Goal: Transaction & Acquisition: Download file/media

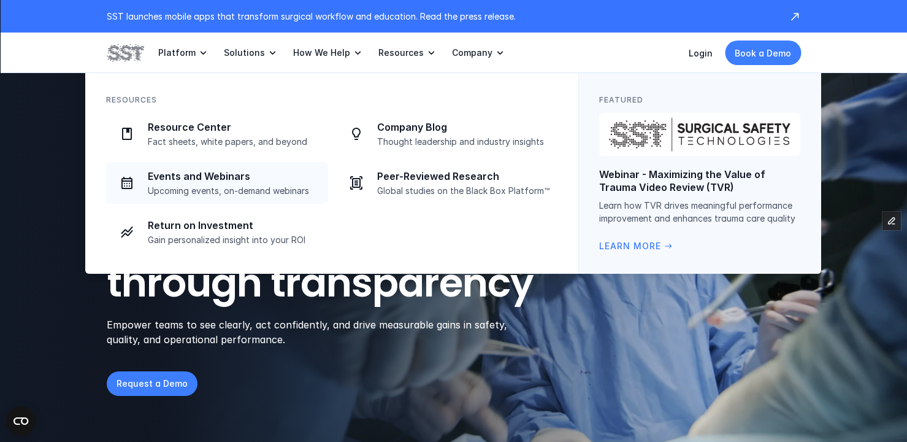
click at [243, 145] on p "Fact sheets, white papers, and beyond" at bounding box center [234, 141] width 173 height 11
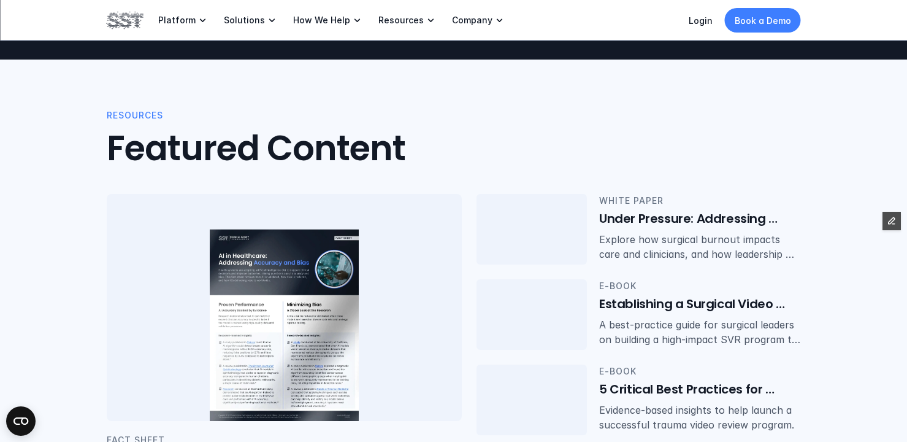
scroll to position [165, 0]
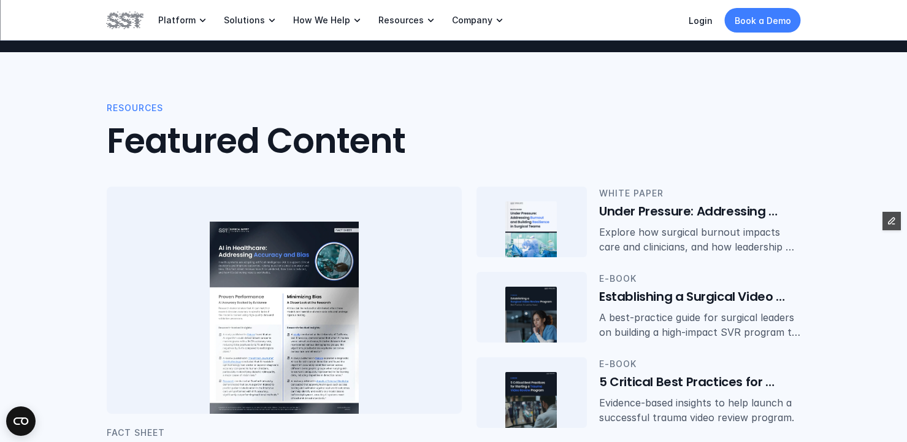
click at [305, 247] on img at bounding box center [284, 317] width 149 height 193
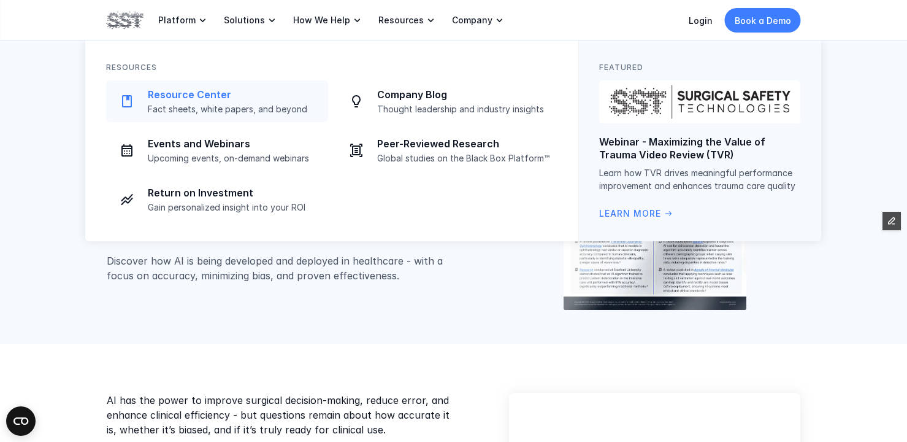
click at [226, 107] on p "Fact sheets, white papers, and beyond" at bounding box center [234, 109] width 173 height 11
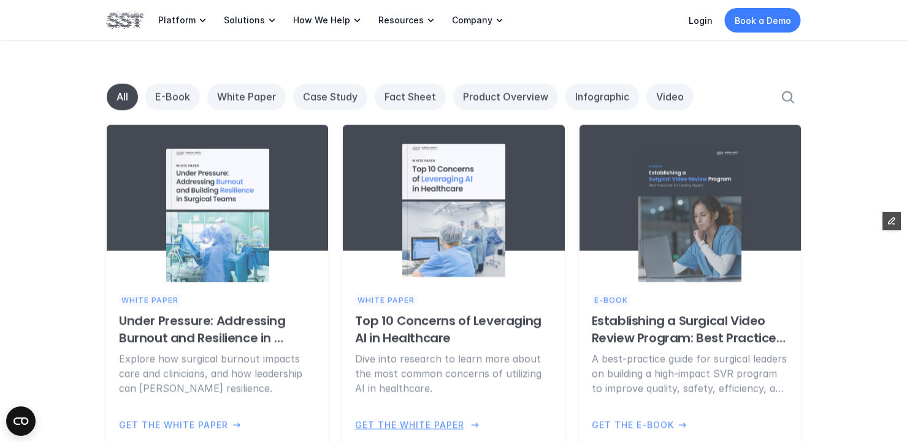
scroll to position [798, 0]
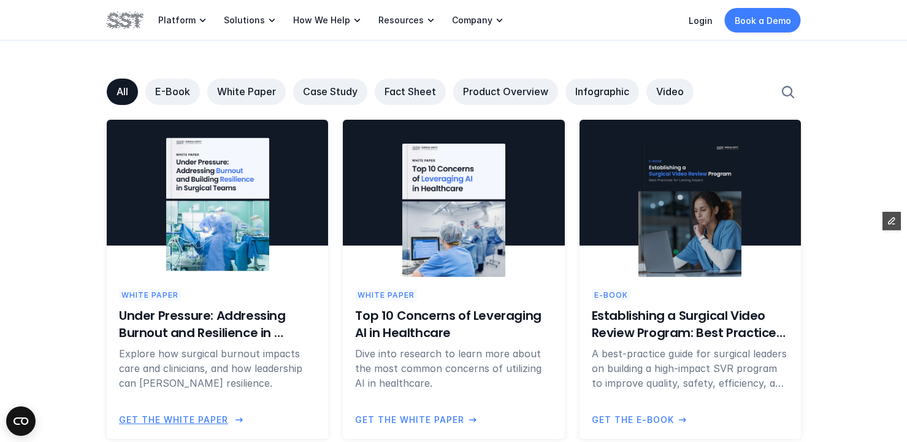
click at [221, 242] on img at bounding box center [217, 204] width 103 height 133
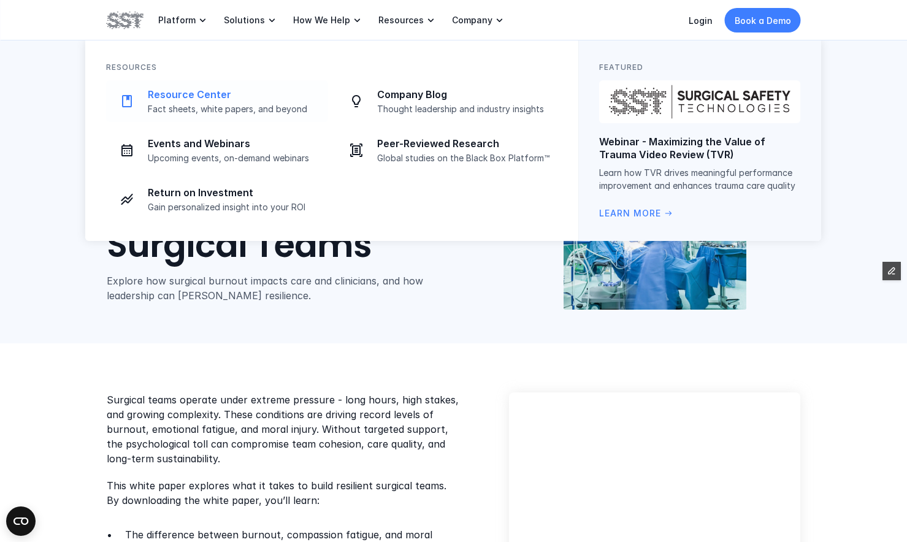
click at [192, 104] on p "Fact sheets, white papers, and beyond" at bounding box center [234, 109] width 173 height 11
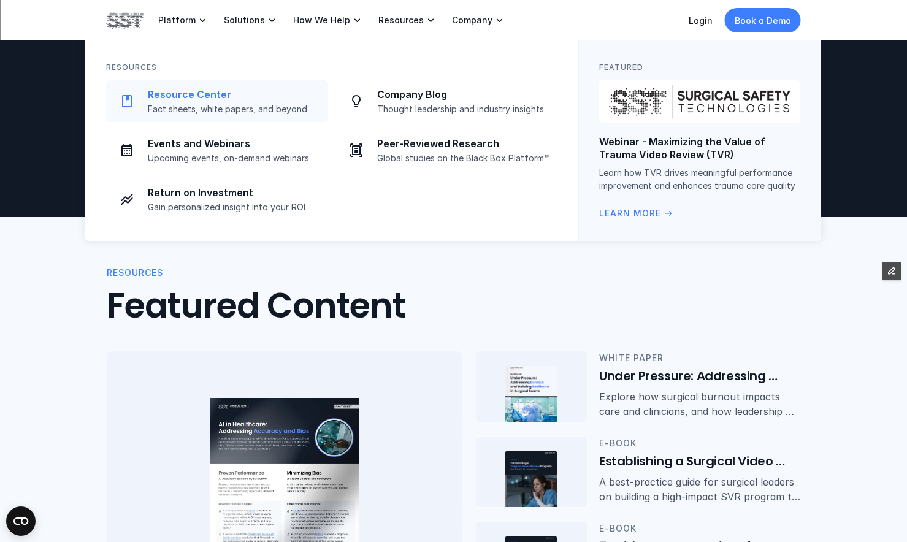
click at [232, 104] on p "Fact sheets, white papers, and beyond" at bounding box center [234, 109] width 173 height 11
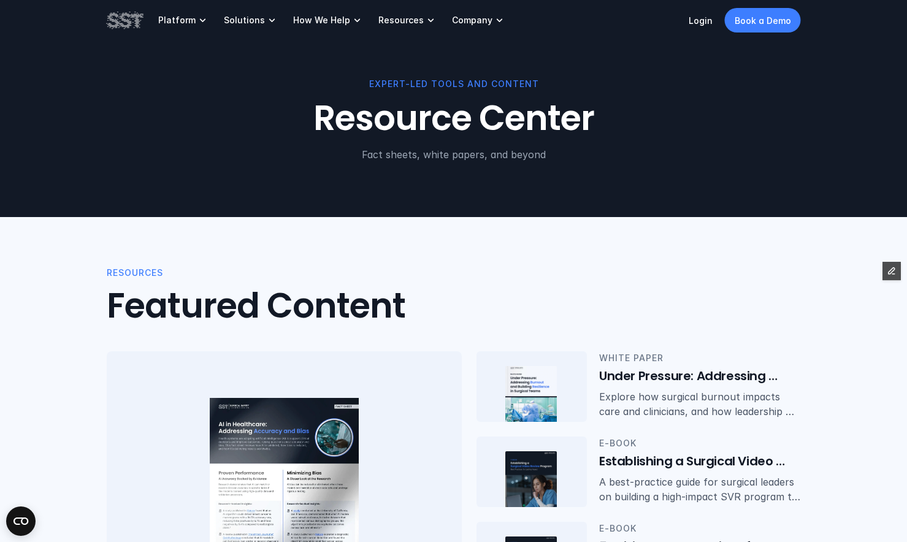
click at [394, 297] on h2 "Featured Content" at bounding box center [256, 306] width 299 height 41
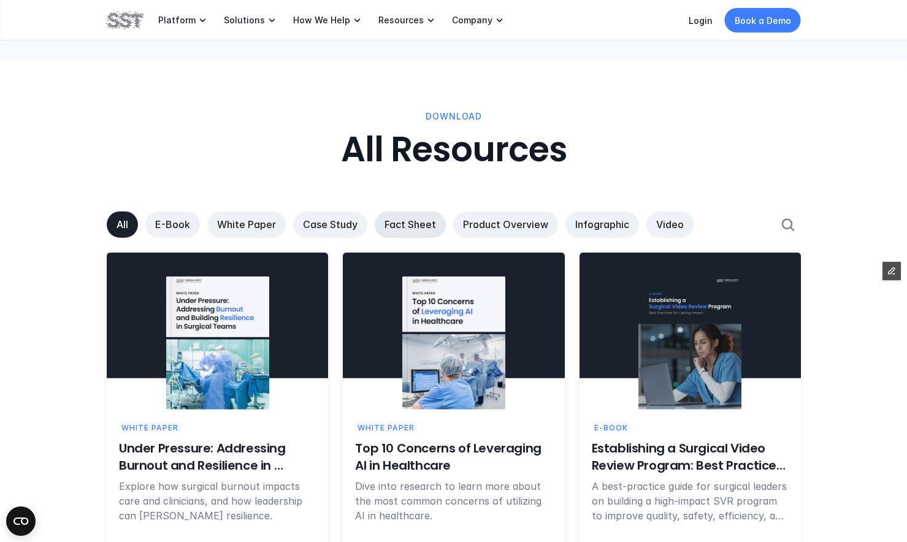
scroll to position [720, 0]
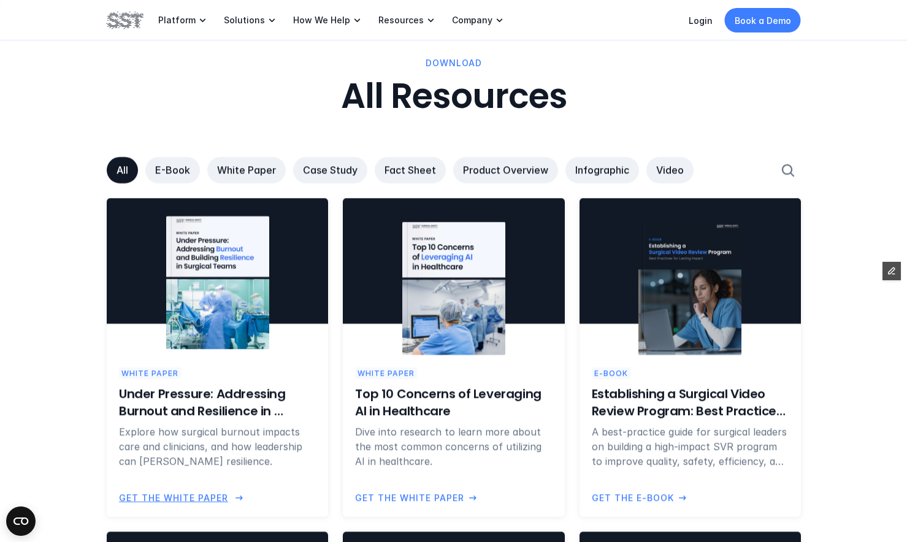
click at [229, 323] on img at bounding box center [217, 282] width 103 height 133
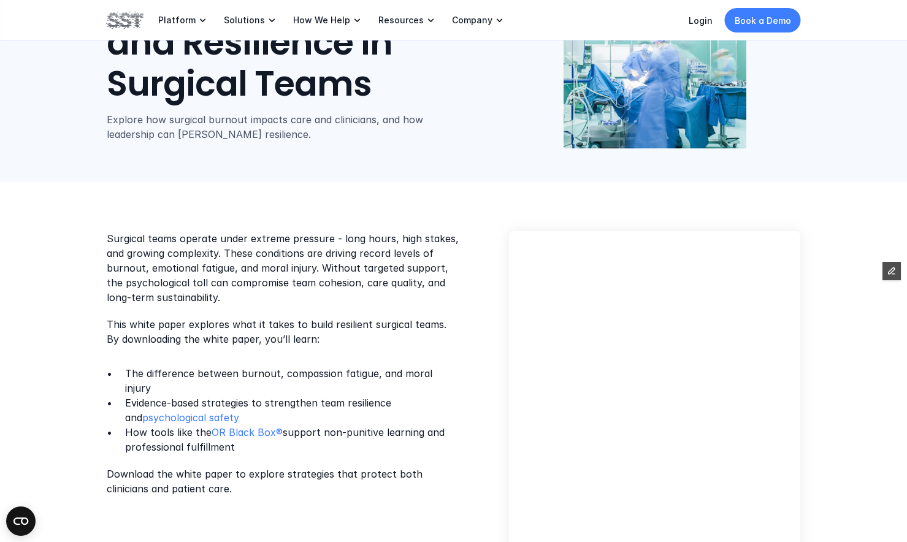
scroll to position [167, 0]
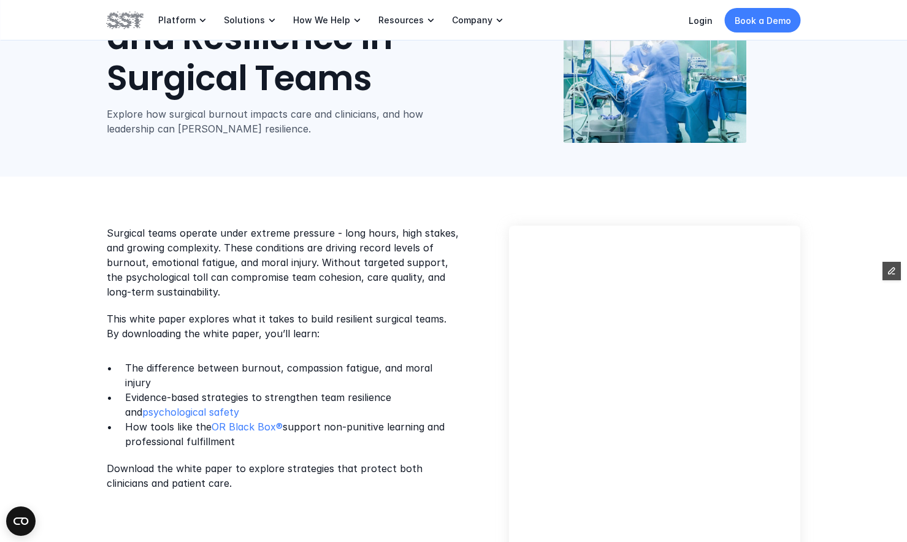
click at [186, 373] on p "The difference between burnout, compassion fatigue, and moral injury" at bounding box center [292, 375] width 335 height 29
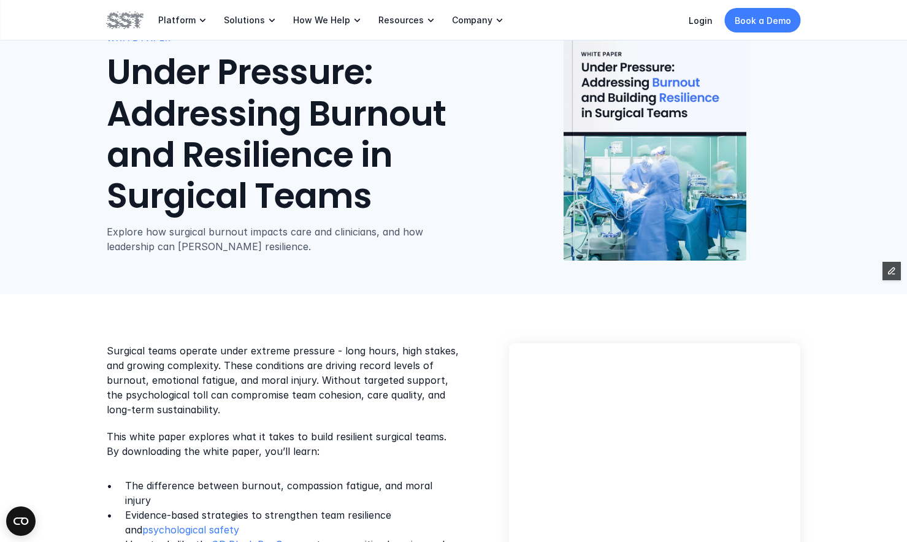
scroll to position [0, 0]
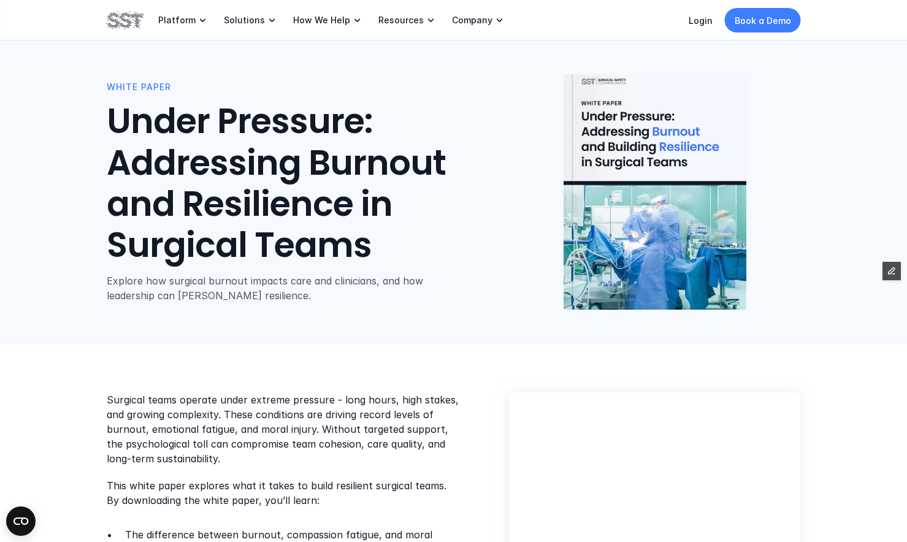
scroll to position [720, 0]
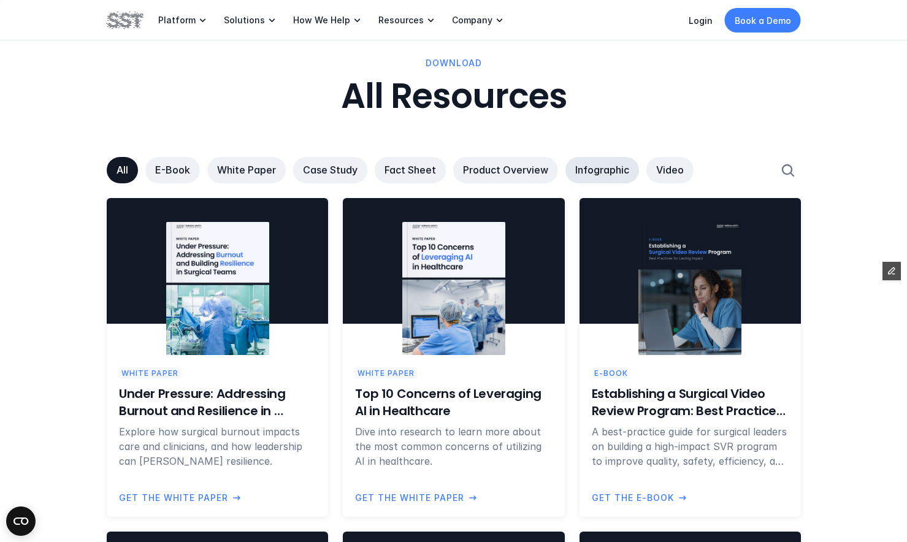
click at [592, 172] on p "Infographic" at bounding box center [602, 170] width 54 height 13
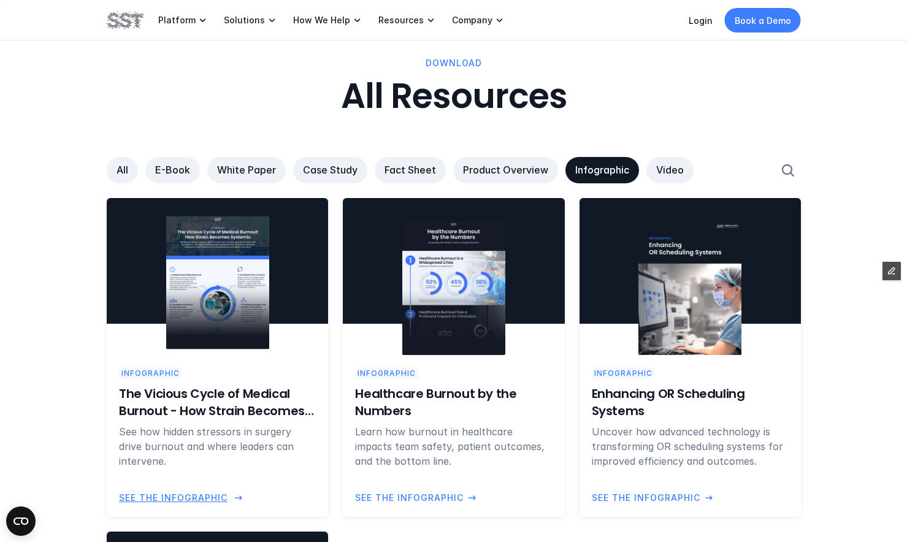
click at [223, 367] on div "Infographic The Vicious Cycle of Medical Burnout - How Strain Becomes Systemic …" at bounding box center [217, 417] width 197 height 101
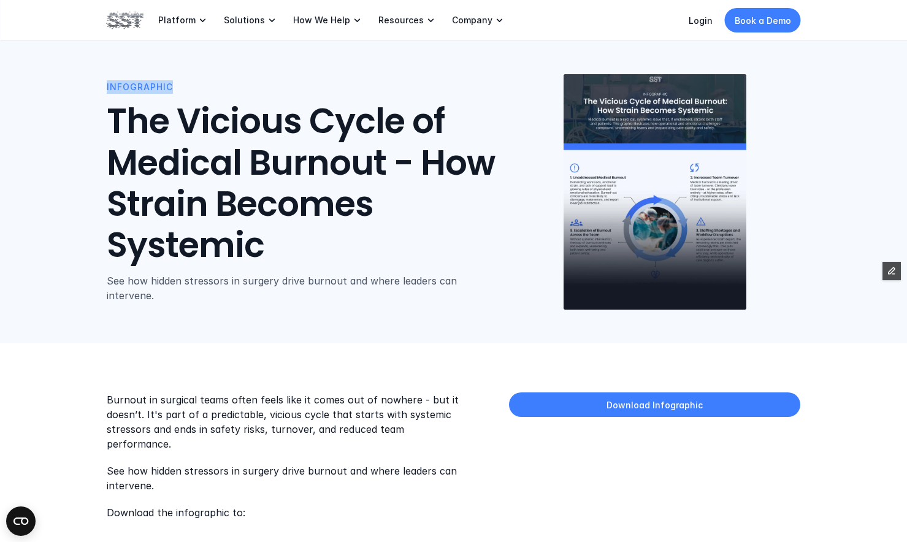
drag, startPoint x: 170, startPoint y: 85, endPoint x: 107, endPoint y: 85, distance: 62.6
click at [107, 85] on p "Infographic" at bounding box center [308, 86] width 403 height 13
click at [124, 88] on p "Infographic" at bounding box center [308, 86] width 403 height 13
drag, startPoint x: 107, startPoint y: 86, endPoint x: 174, endPoint y: 89, distance: 66.9
click at [174, 89] on p "Infographic" at bounding box center [308, 86] width 403 height 13
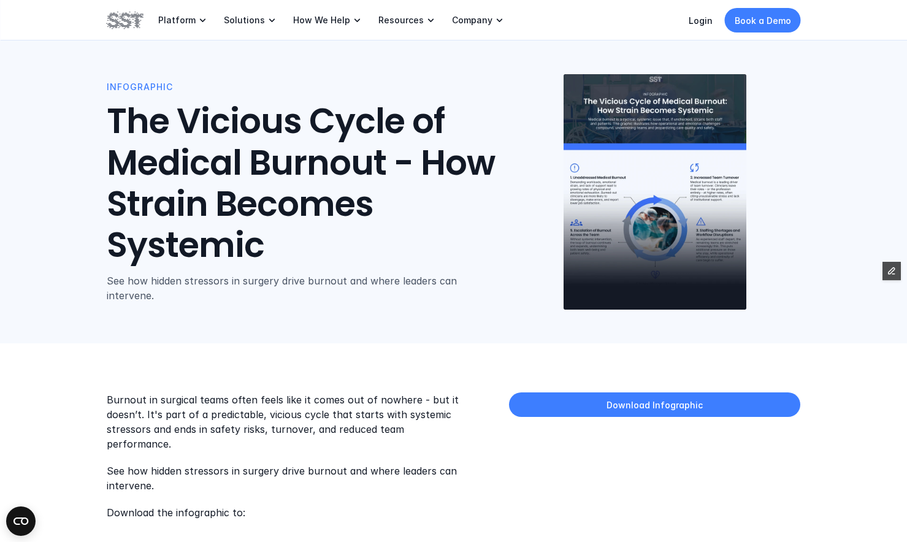
click at [189, 126] on h1 "The Vicious Cycle of Medical Burnout - How Strain Becomes Systemic" at bounding box center [308, 184] width 403 height 165
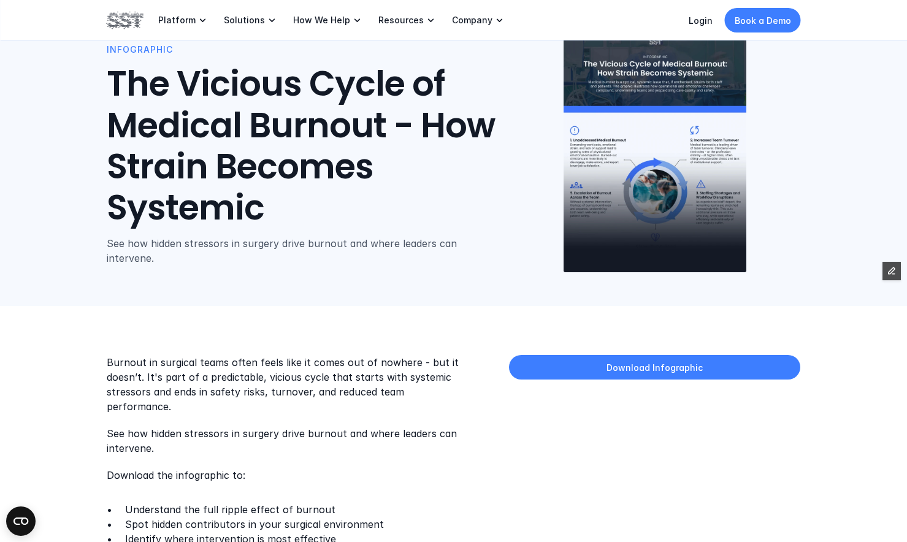
scroll to position [42, 0]
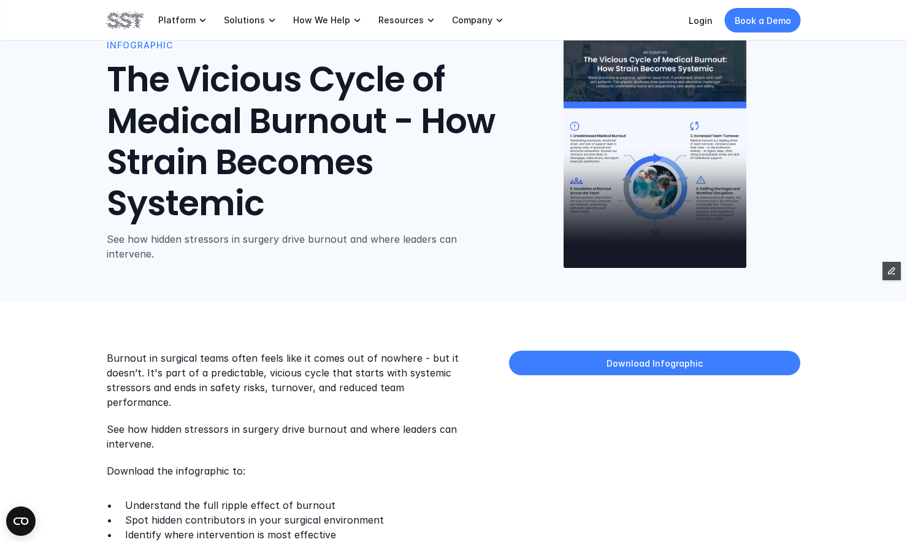
click at [297, 188] on h1 "The Vicious Cycle of Medical Burnout - How Strain Becomes Systemic" at bounding box center [308, 142] width 403 height 165
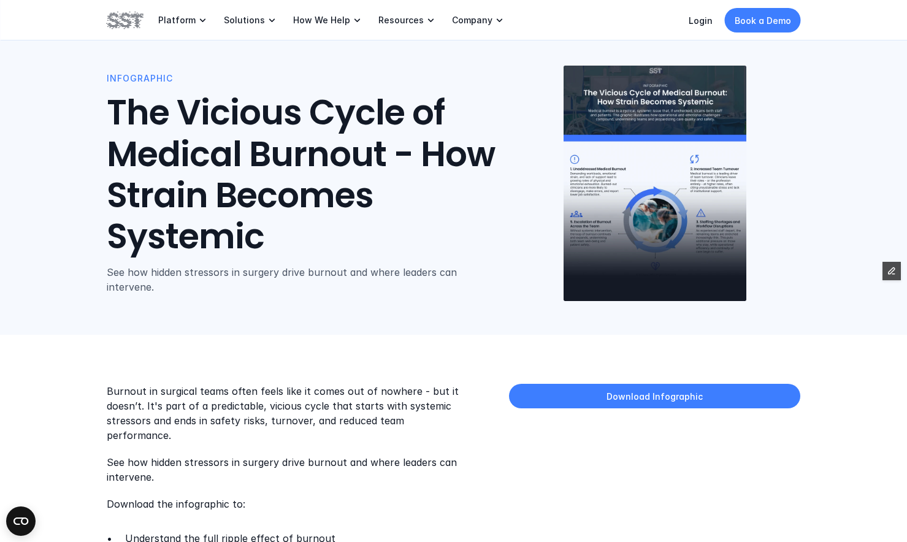
scroll to position [0, 0]
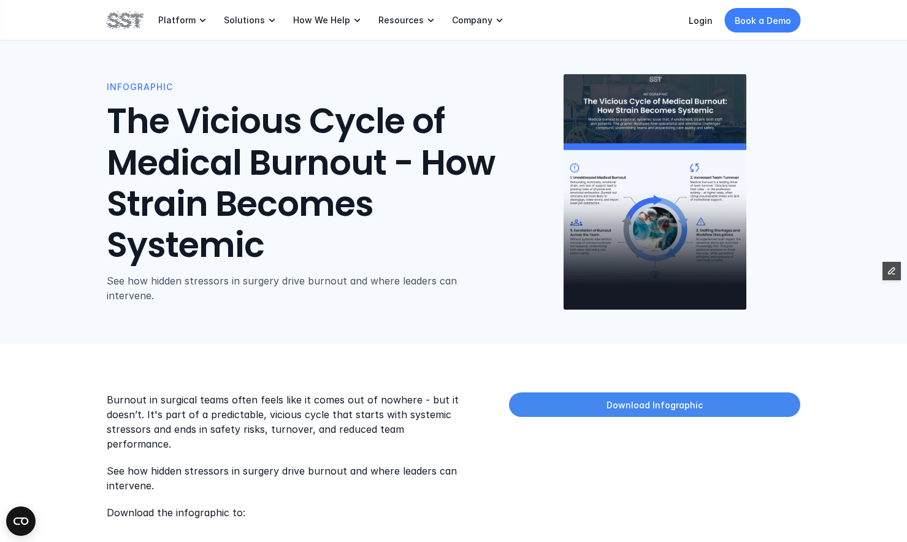
click at [581, 403] on link "Download Infographic" at bounding box center [654, 404] width 291 height 25
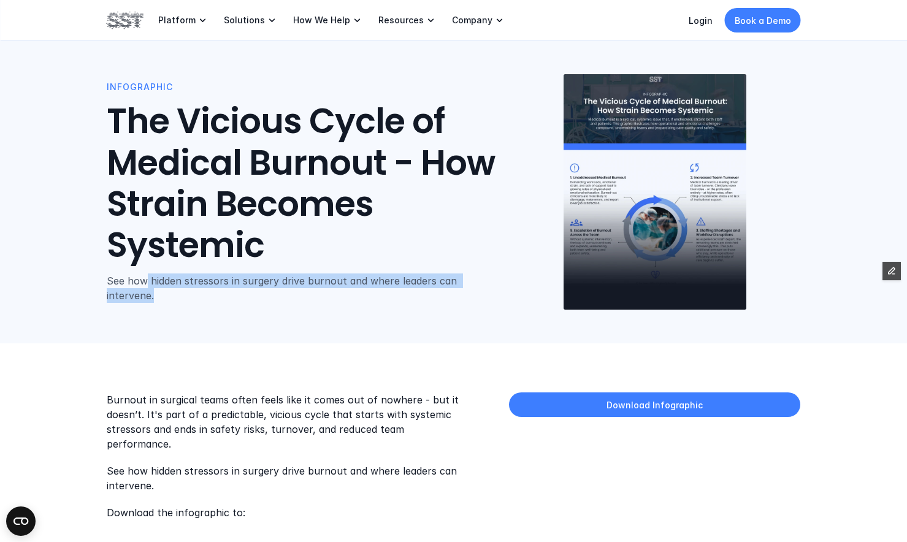
drag, startPoint x: 153, startPoint y: 293, endPoint x: 145, endPoint y: 284, distance: 11.8
click at [145, 284] on p "See how hidden stressors in surgery drive burnout and where leaders can interve…" at bounding box center [288, 288] width 362 height 29
click at [148, 281] on p "See how hidden stressors in surgery drive burnout and where leaders can interve…" at bounding box center [288, 288] width 362 height 29
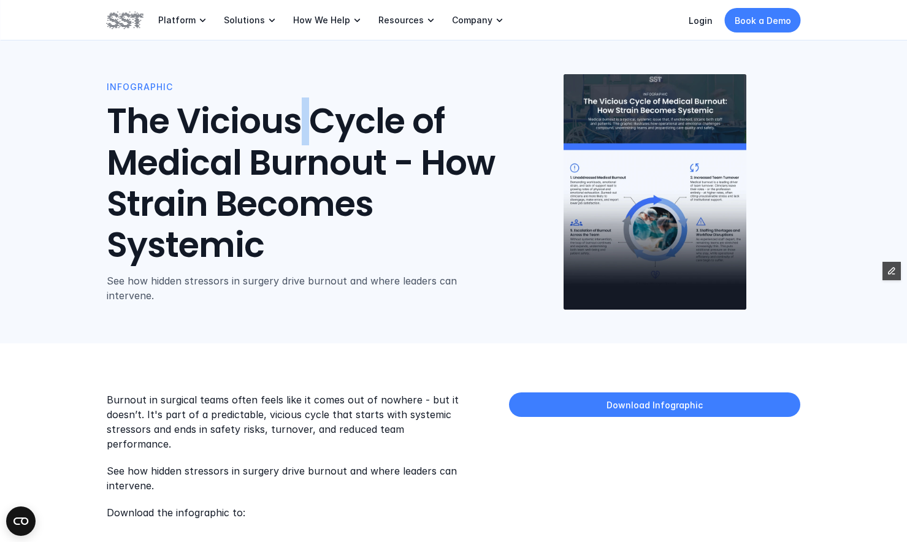
drag, startPoint x: 300, startPoint y: 122, endPoint x: 307, endPoint y: 124, distance: 7.0
click at [307, 124] on h1 "The Vicious Cycle of Medical Burnout - How Strain Becomes Systemic" at bounding box center [308, 184] width 403 height 165
drag, startPoint x: 397, startPoint y: 122, endPoint x: 402, endPoint y: 130, distance: 9.4
click at [402, 130] on h1 "The Vicious Cycle of Medical Burnout - How Strain Becomes Systemic" at bounding box center [308, 184] width 403 height 165
drag, startPoint x: 167, startPoint y: 119, endPoint x: 177, endPoint y: 120, distance: 9.9
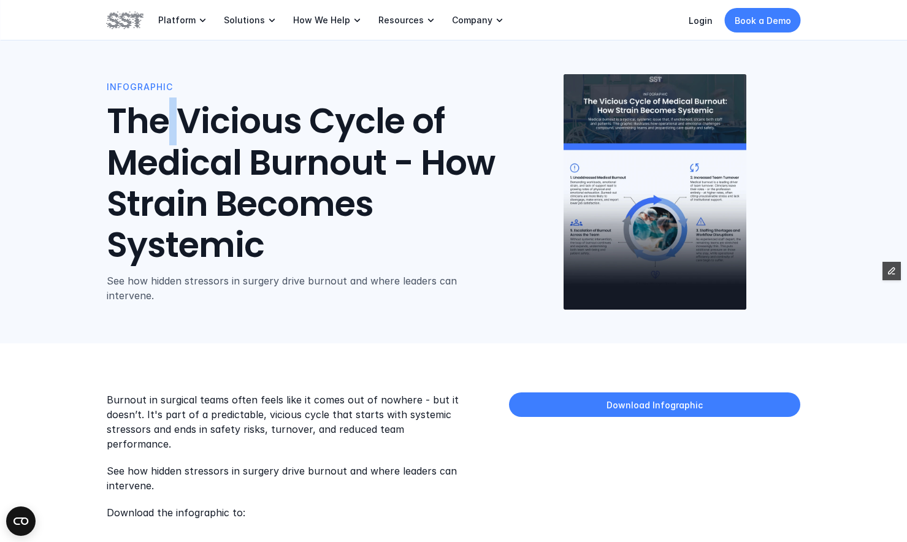
click at [177, 120] on h1 "The Vicious Cycle of Medical Burnout - How Strain Becomes Systemic" at bounding box center [308, 184] width 403 height 165
drag, startPoint x: 252, startPoint y: 166, endPoint x: 242, endPoint y: 166, distance: 9.8
click at [242, 166] on h1 "The Vicious Cycle of Medical Burnout - How Strain Becomes Systemic" at bounding box center [308, 184] width 403 height 165
drag, startPoint x: 385, startPoint y: 165, endPoint x: 392, endPoint y: 165, distance: 8.0
click at [392, 165] on h1 "The Vicious Cycle of Medical Burnout - How Strain Becomes Systemic" at bounding box center [308, 184] width 403 height 165
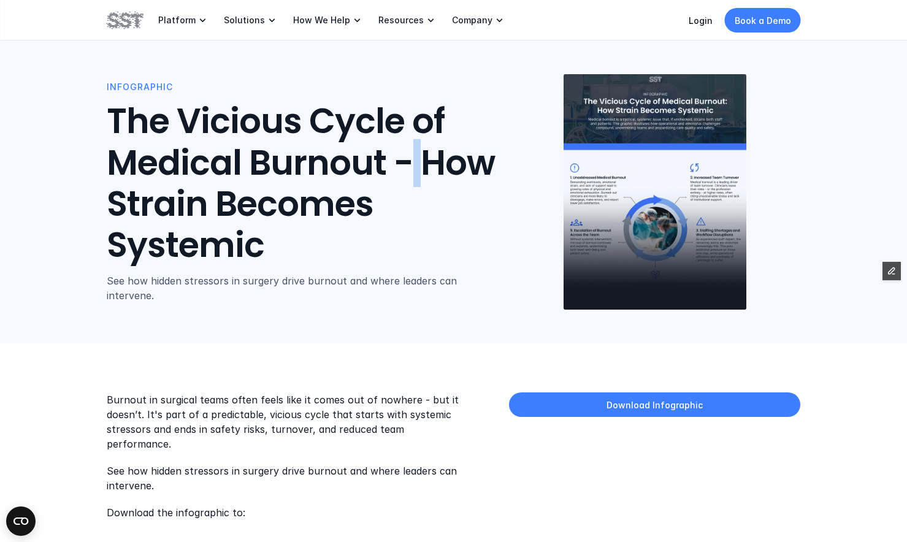
click at [415, 164] on h1 "The Vicious Cycle of Medical Burnout - How Strain Becomes Systemic" at bounding box center [308, 184] width 403 height 165
drag, startPoint x: 218, startPoint y: 210, endPoint x: 209, endPoint y: 210, distance: 9.8
click at [209, 210] on h1 "The Vicious Cycle of Medical Burnout - How Strain Becomes Systemic" at bounding box center [308, 184] width 403 height 165
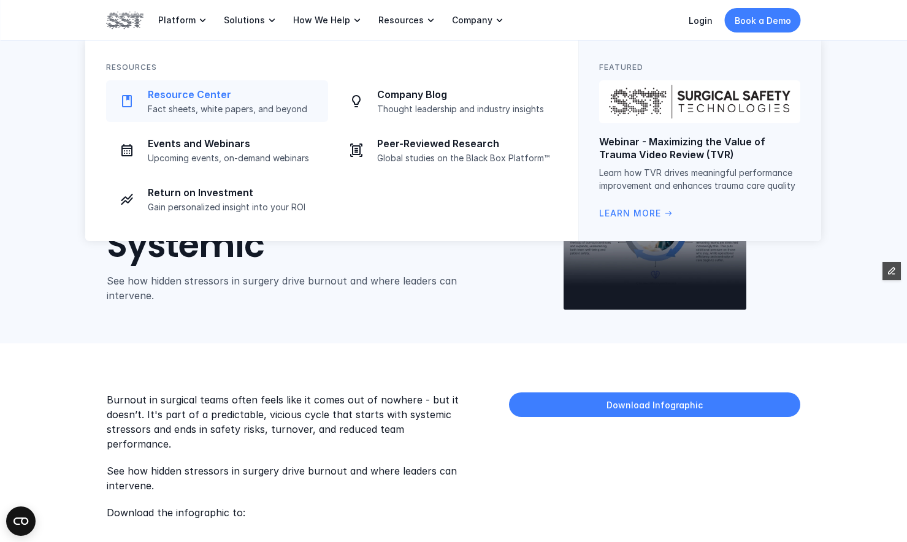
click at [203, 99] on p "Resource Center" at bounding box center [234, 94] width 173 height 13
